Goal: Information Seeking & Learning: Learn about a topic

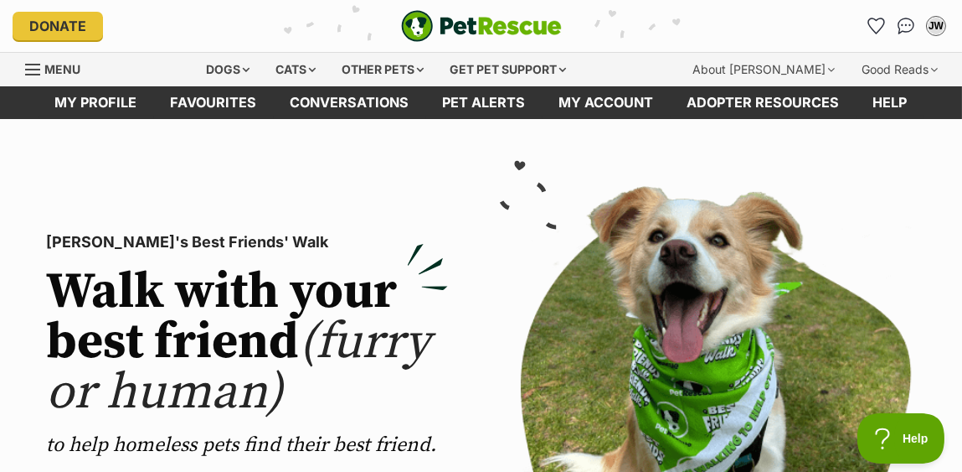
click at [44, 60] on link "Menu" at bounding box center [58, 68] width 67 height 30
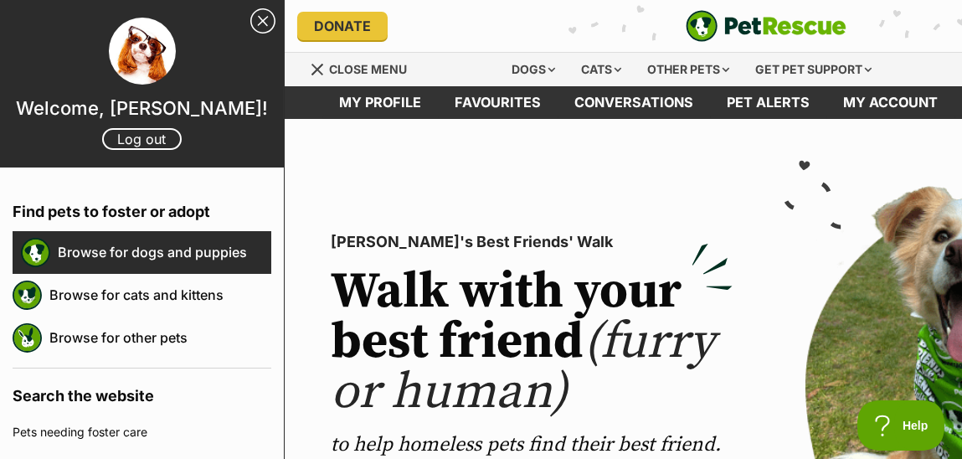
click at [145, 249] on link "Browse for dogs and puppies" at bounding box center [165, 252] width 214 height 35
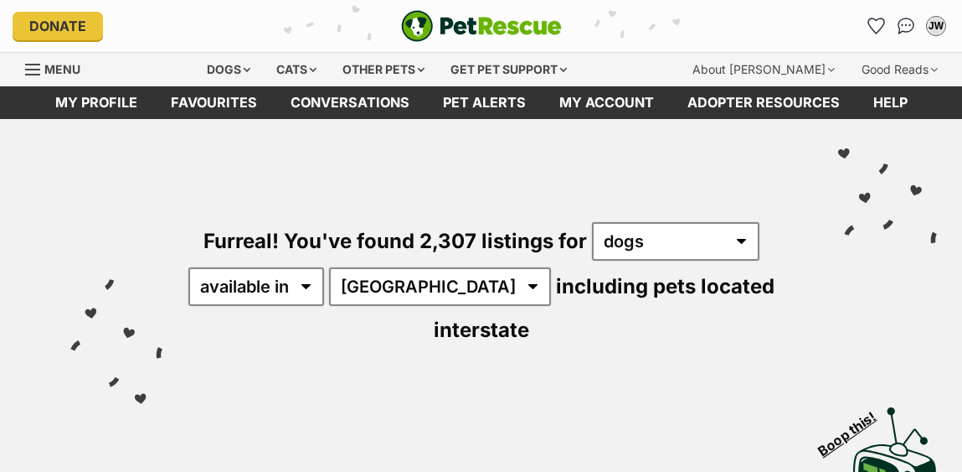
click at [389, 277] on select "Australia ACT NSW NT QLD SA TAS VIC WA" at bounding box center [440, 286] width 222 height 39
select select "NT"
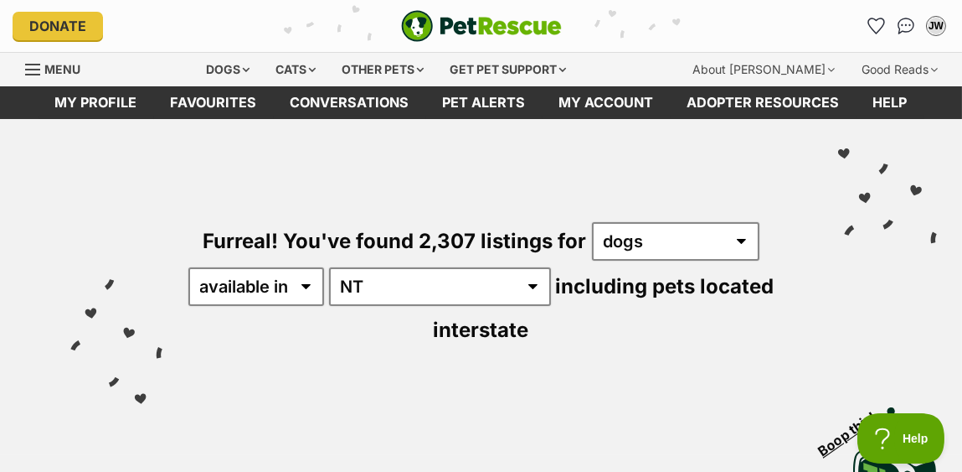
click at [332, 267] on select "Australia ACT NSW NT QLD SA TAS VIC WA" at bounding box center [440, 286] width 222 height 39
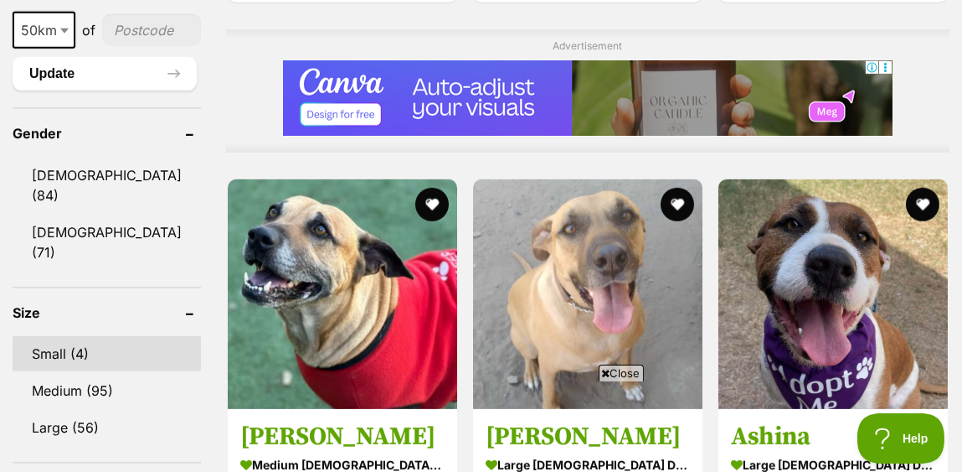
scroll to position [1423, 0]
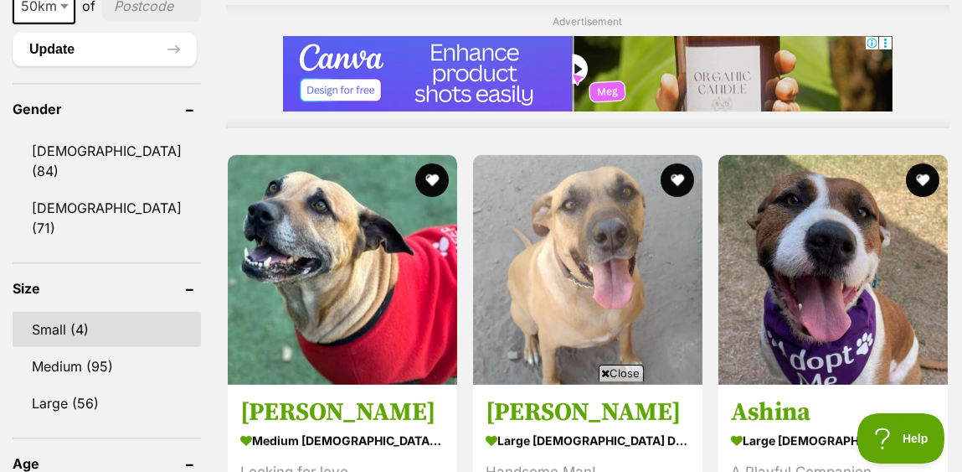
click at [81, 312] on link "Small (4)" at bounding box center [107, 329] width 188 height 35
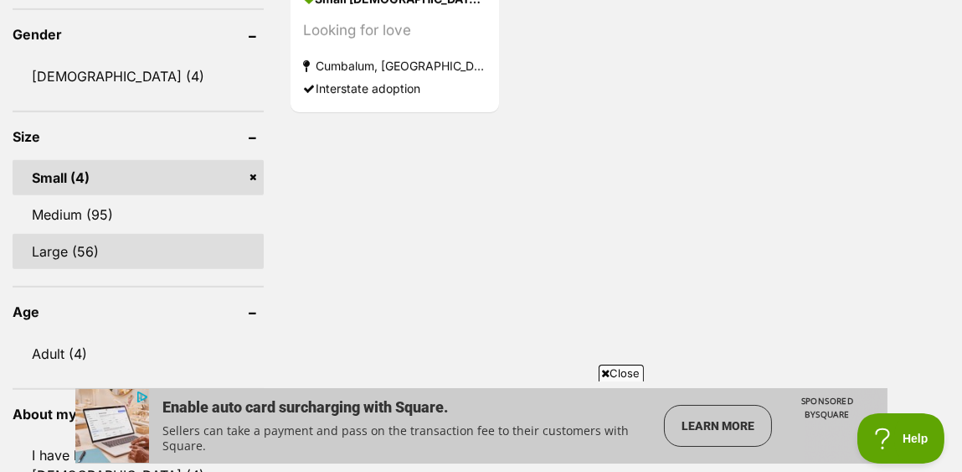
scroll to position [1423, 0]
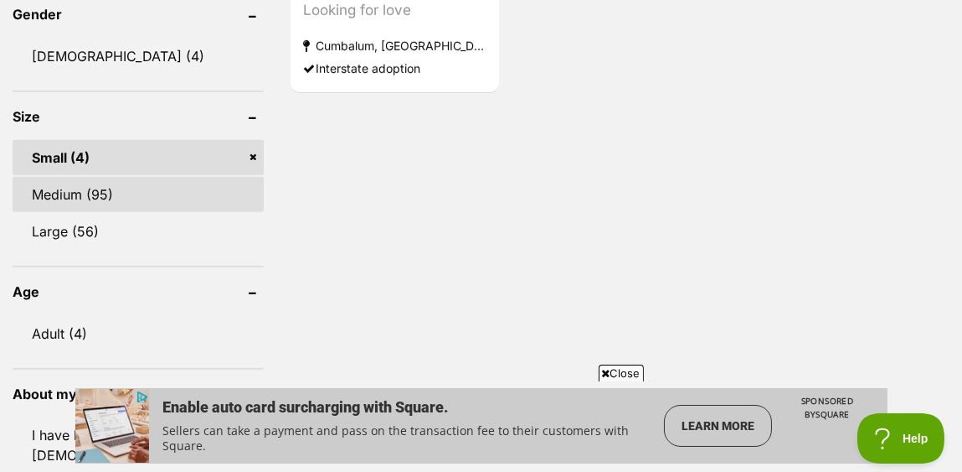
click at [126, 196] on link "Medium (95)" at bounding box center [138, 194] width 251 height 35
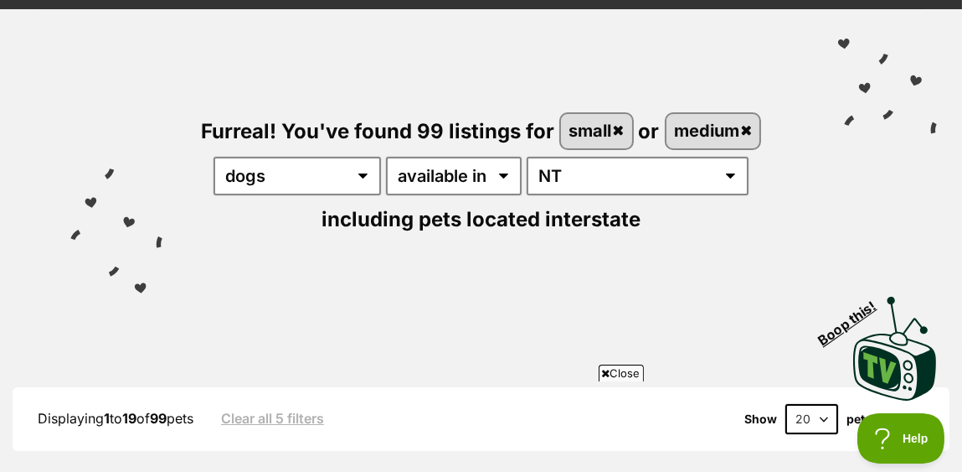
scroll to position [83, 0]
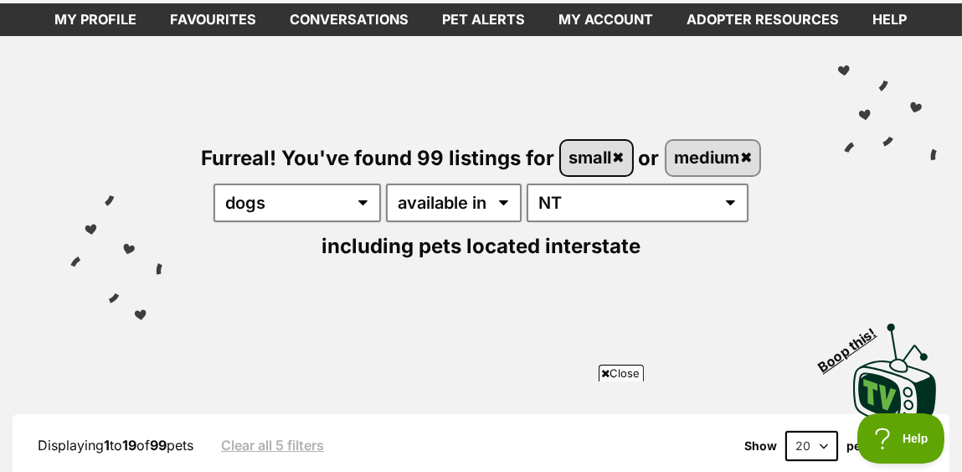
click at [620, 160] on link "small" at bounding box center [596, 158] width 71 height 34
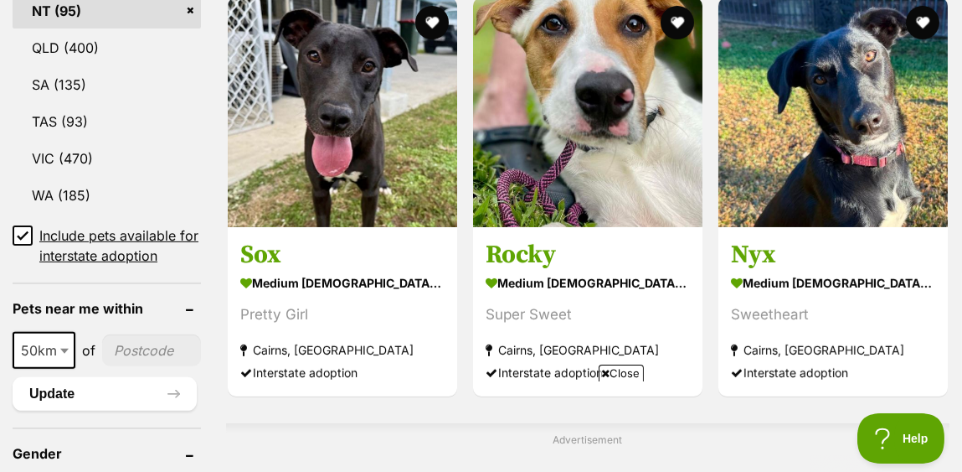
click at [22, 234] on icon at bounding box center [23, 235] width 12 height 12
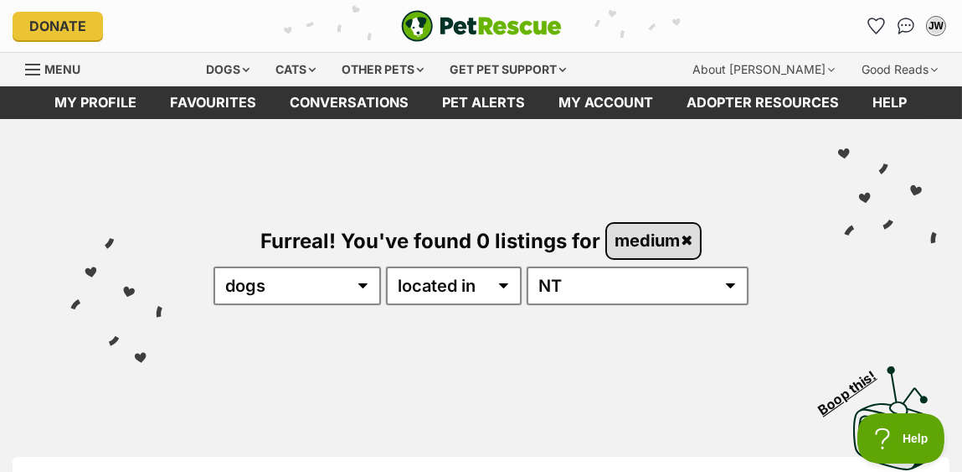
click at [691, 241] on link "medium" at bounding box center [654, 241] width 94 height 34
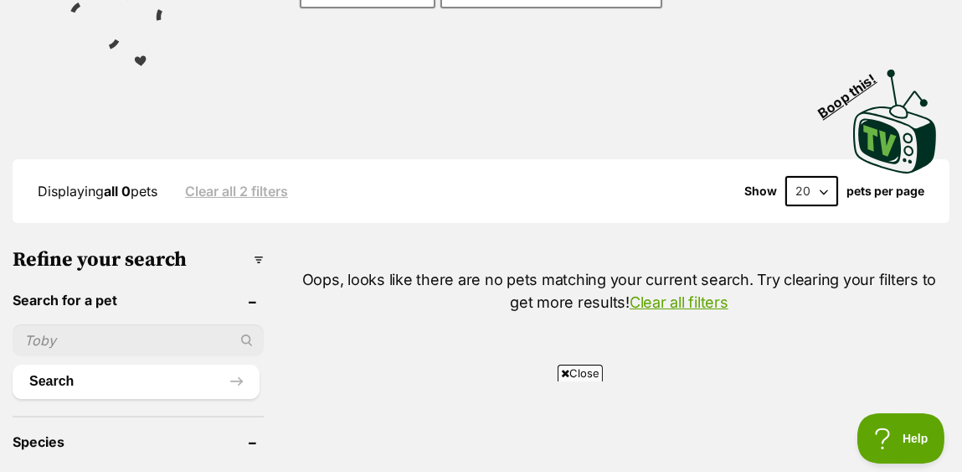
scroll to position [334, 0]
